Goal: Browse casually

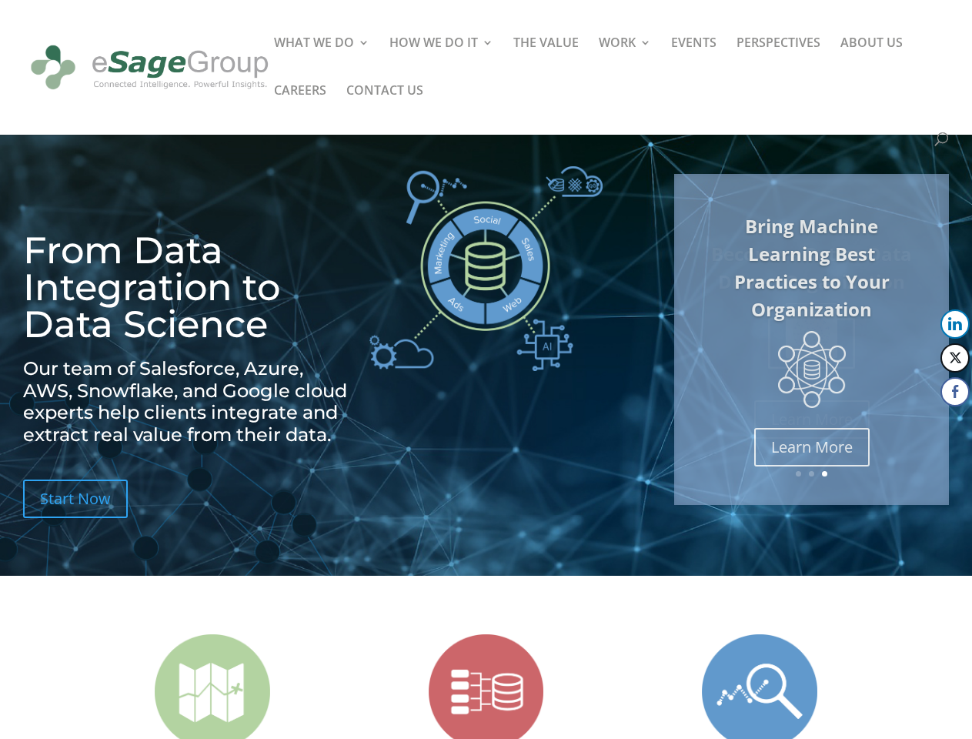
click at [486, 370] on img at bounding box center [486, 268] width 233 height 205
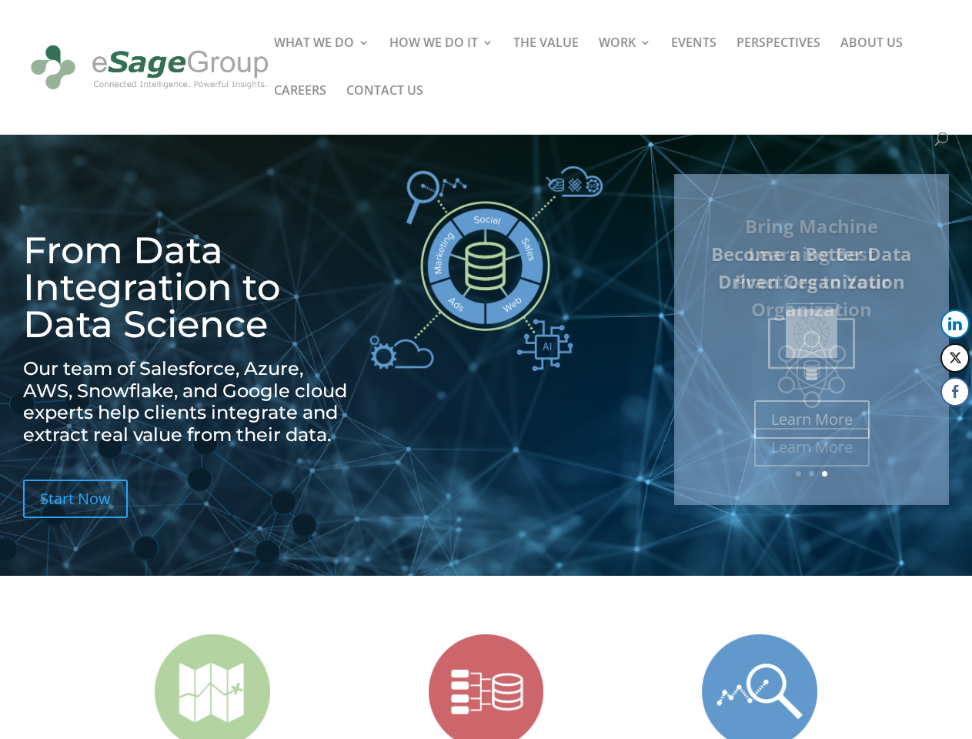
click at [486, 370] on img at bounding box center [486, 268] width 233 height 205
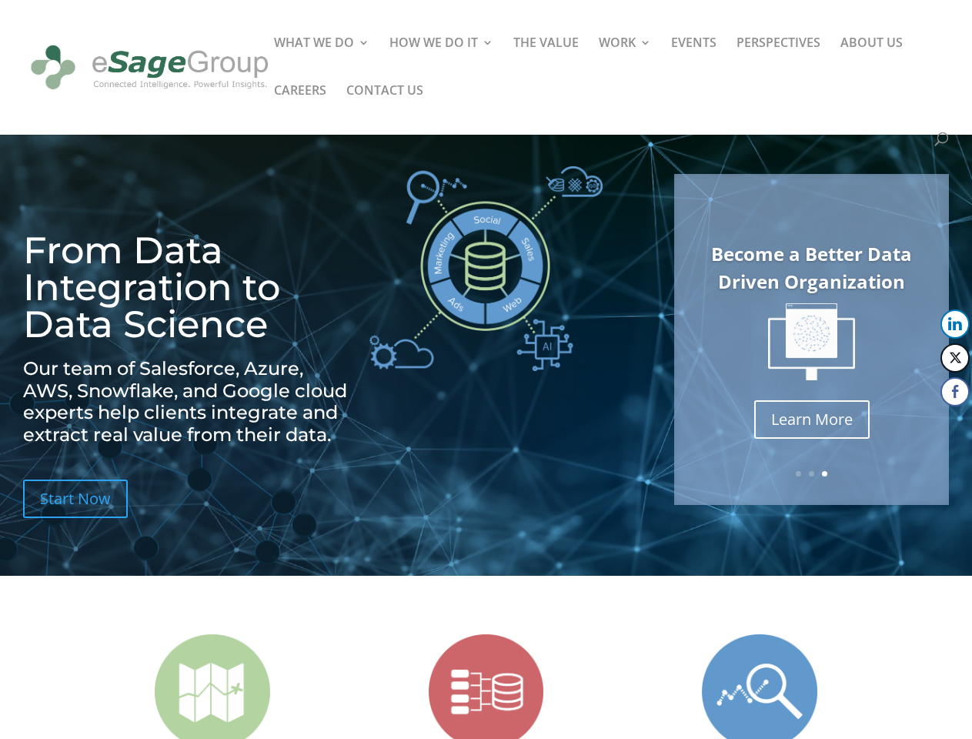
click at [812, 340] on img at bounding box center [811, 342] width 87 height 78
click at [676, 340] on link "Previous" at bounding box center [676, 339] width 37 height 37
click at [955, 324] on button "LinkedIn" at bounding box center [955, 324] width 29 height 29
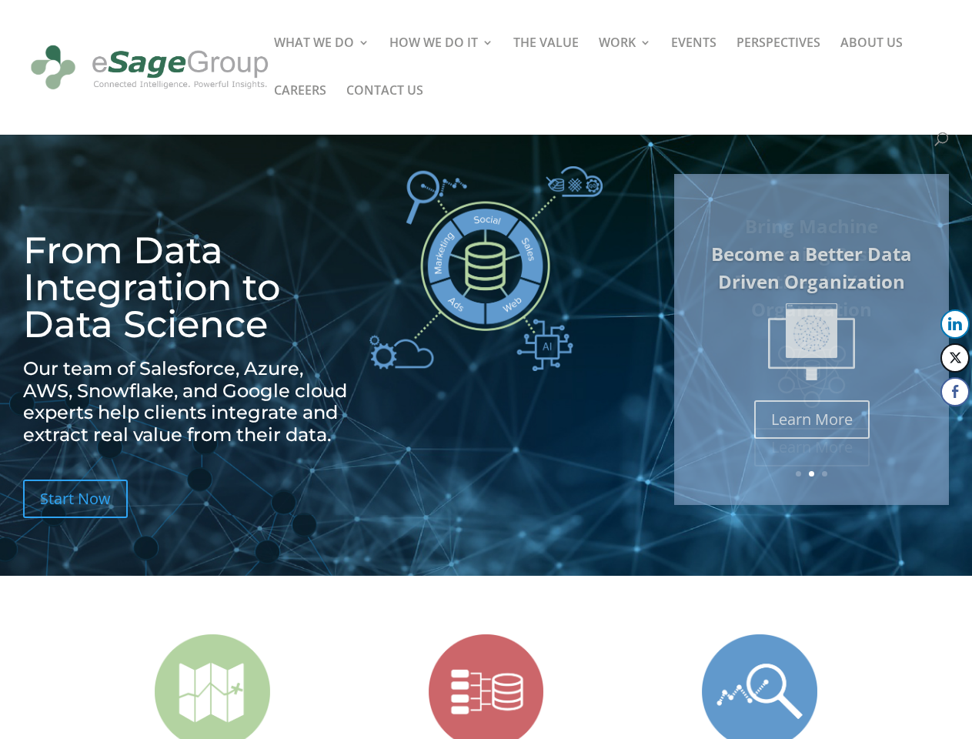
click at [955, 358] on button "Twitter" at bounding box center [955, 357] width 29 height 29
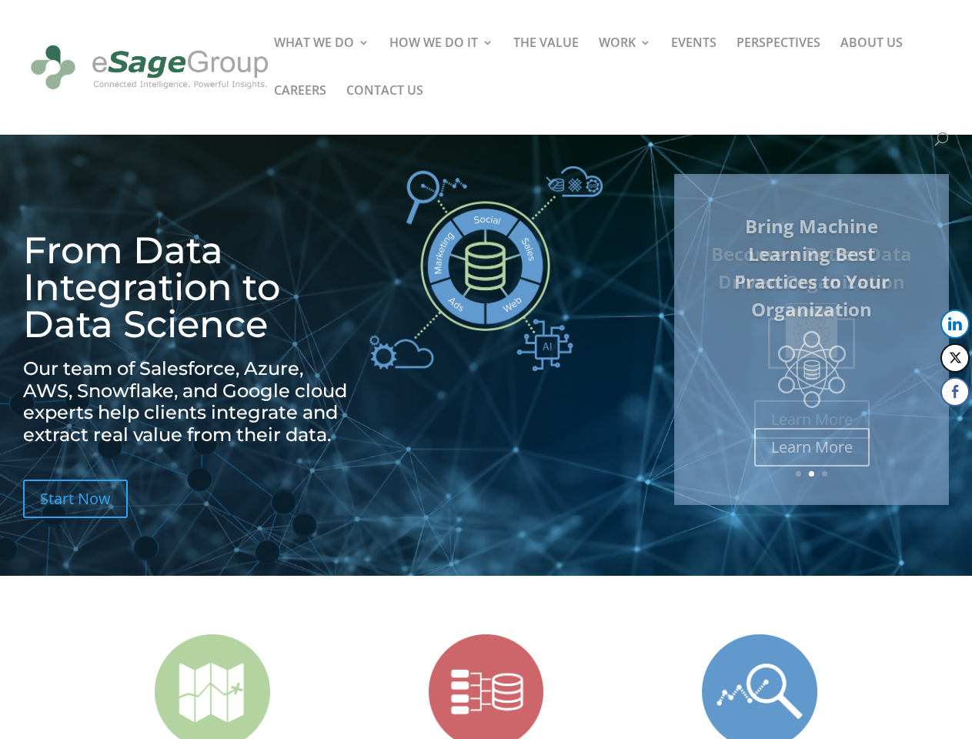
click at [955, 392] on button "Facebook" at bounding box center [955, 391] width 29 height 29
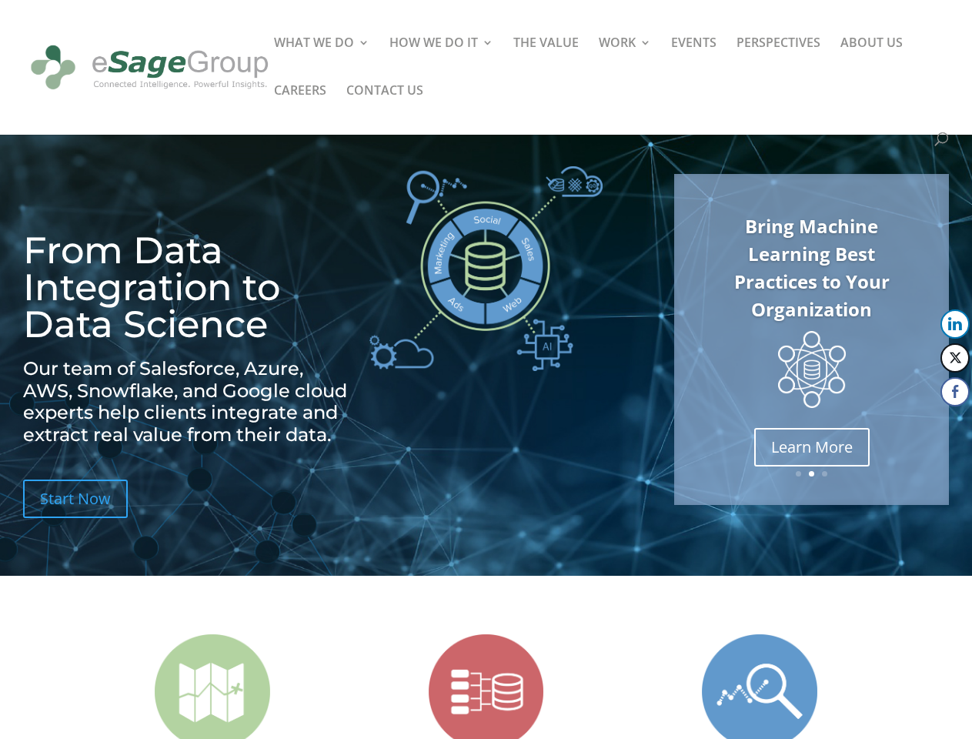
click at [926, 423] on span at bounding box center [926, 422] width 18 height 18
